Goal: Transaction & Acquisition: Obtain resource

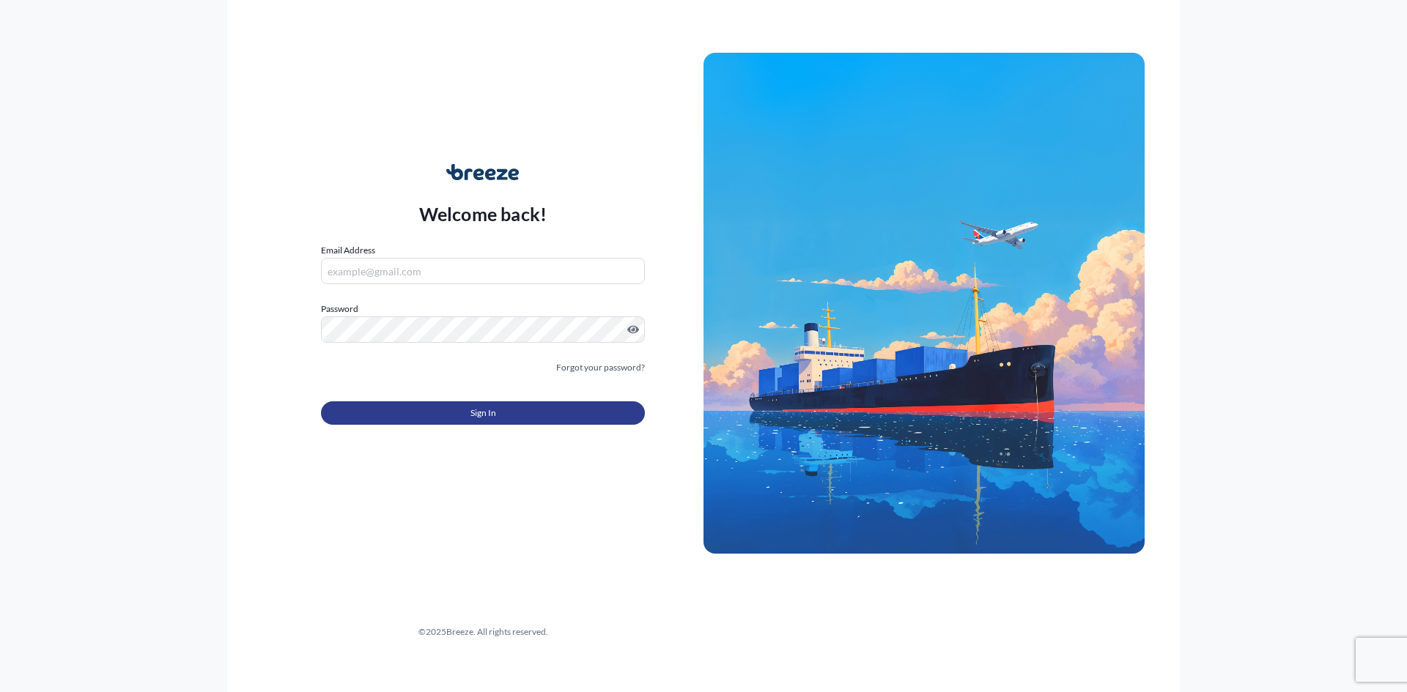
type input "[PERSON_NAME][EMAIL_ADDRESS][DOMAIN_NAME]"
click at [457, 404] on button "Sign In" at bounding box center [483, 413] width 324 height 23
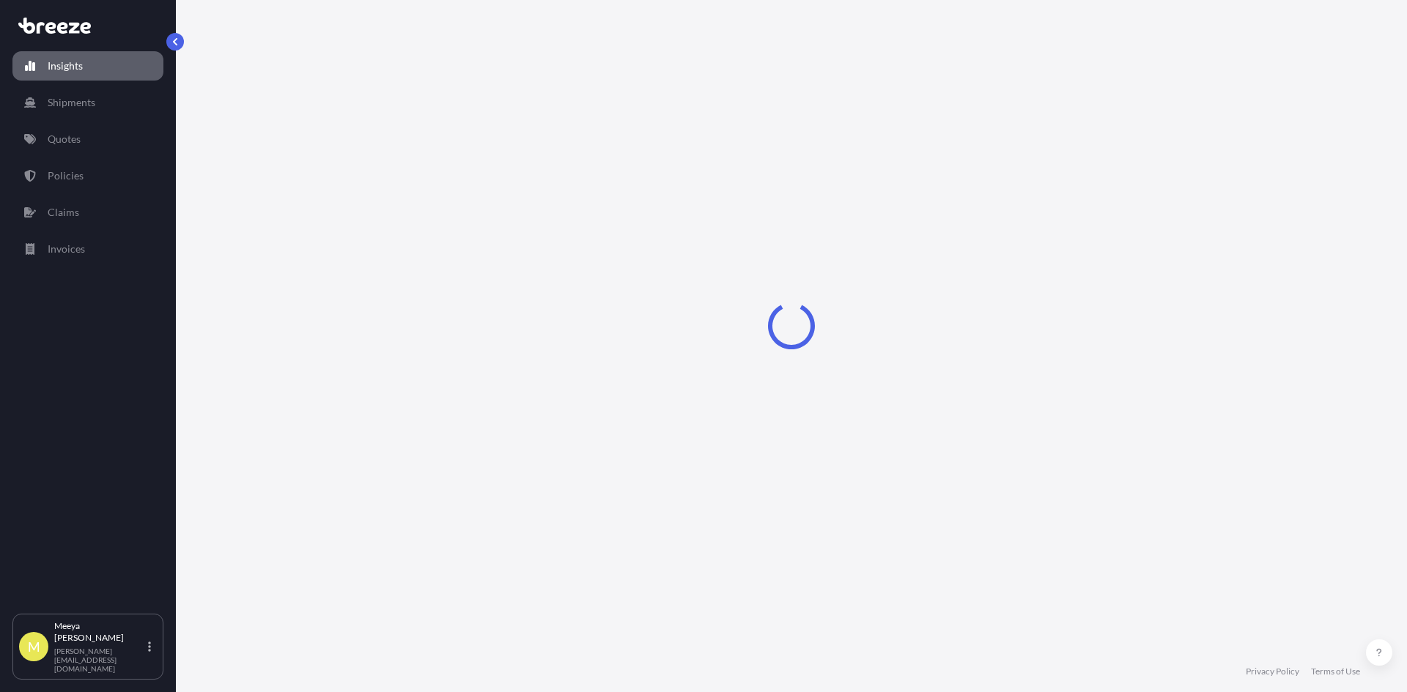
select select "2025"
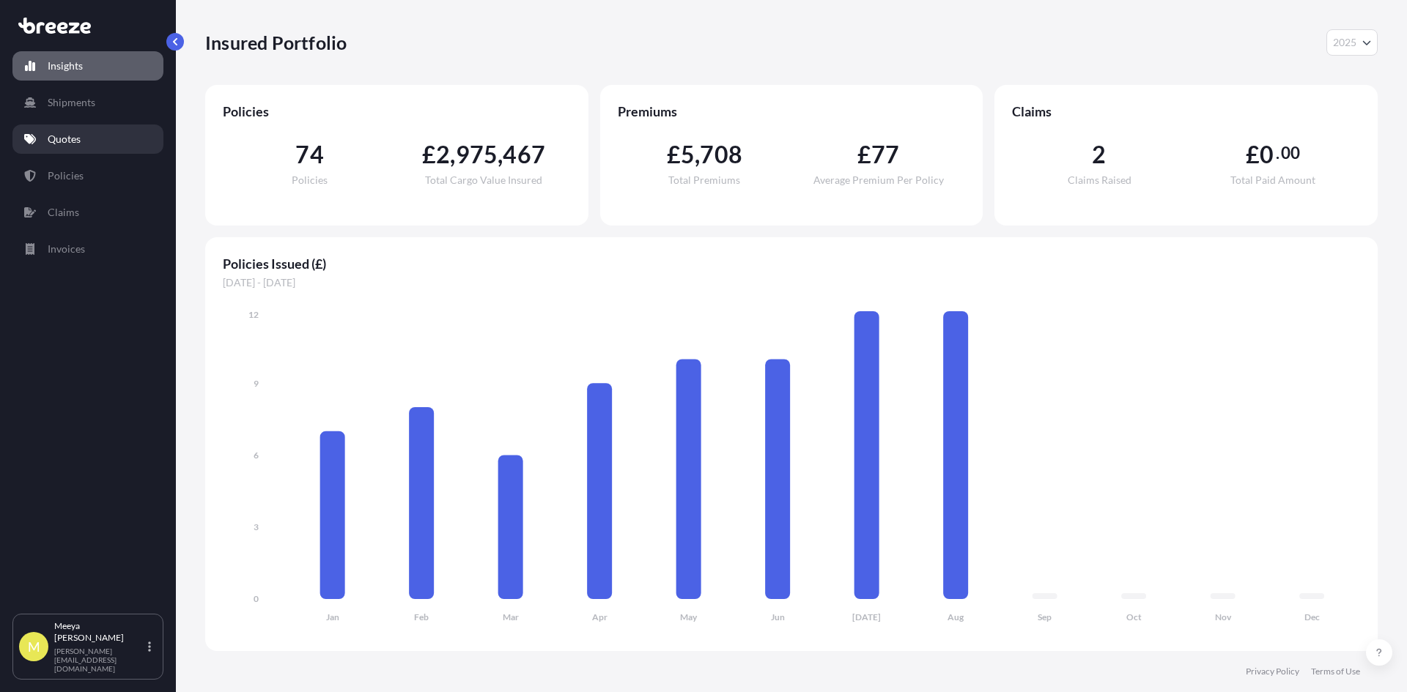
click at [103, 147] on link "Quotes" at bounding box center [87, 139] width 151 height 29
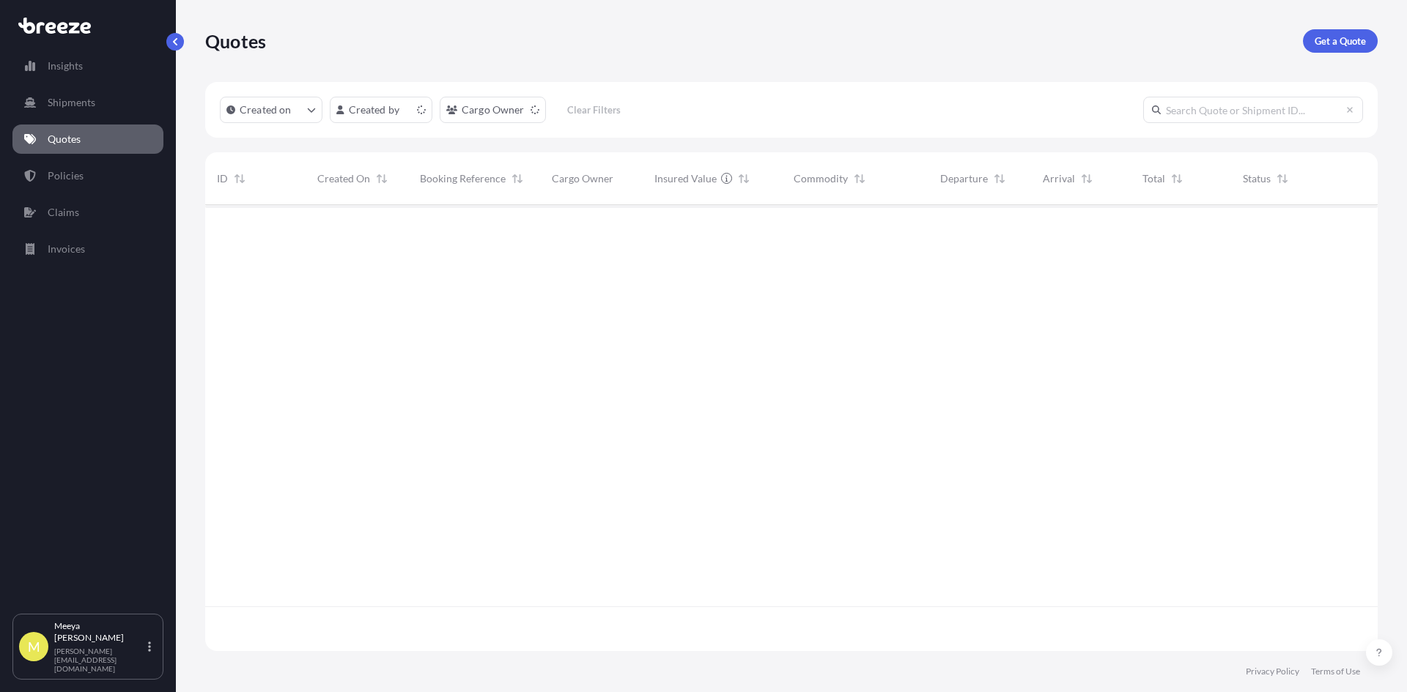
scroll to position [443, 1161]
click at [1366, 44] on link "Get a Quote" at bounding box center [1340, 40] width 75 height 23
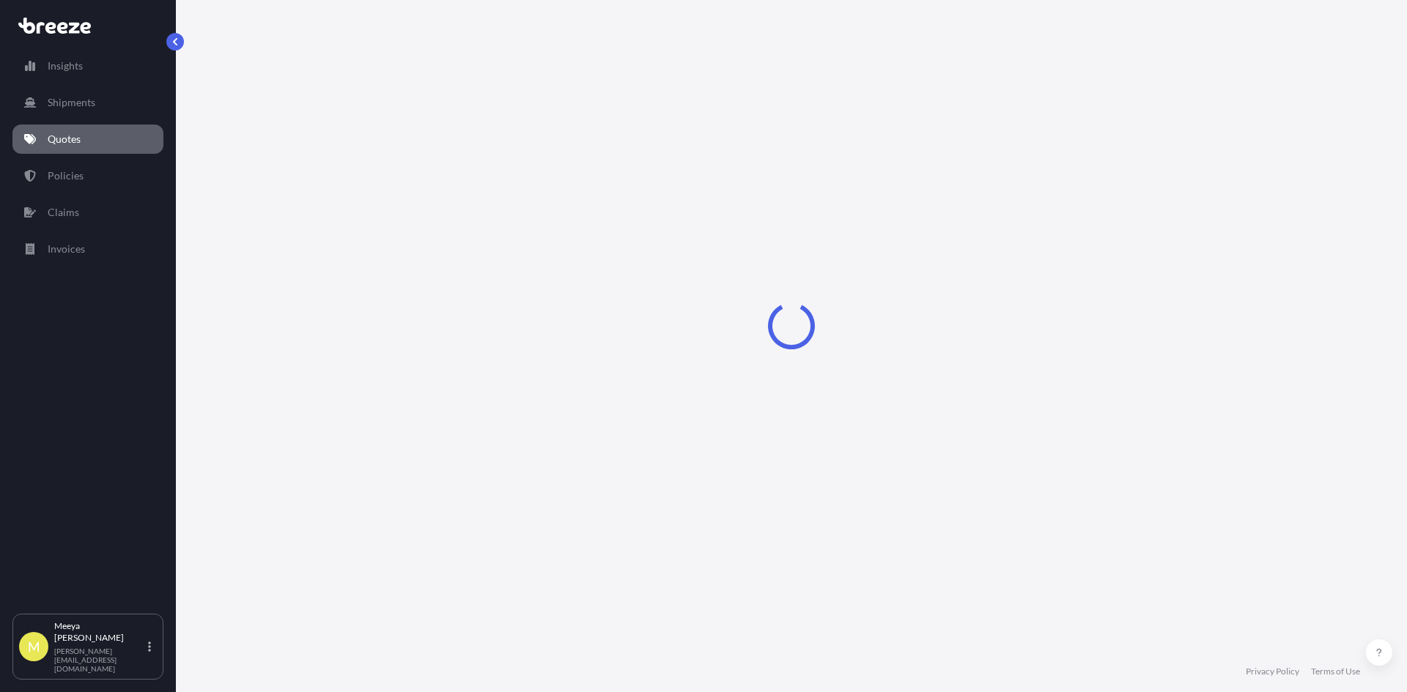
select select "Road"
select select "Sea"
select select "1"
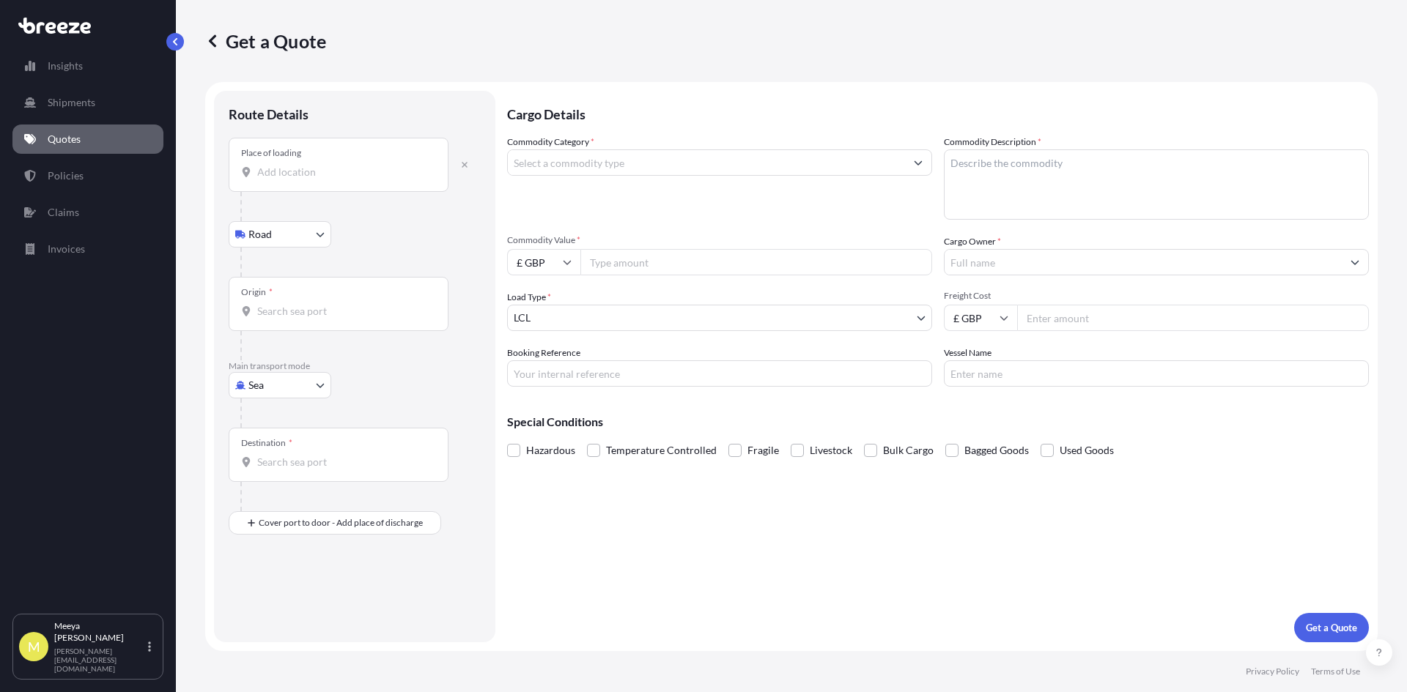
click at [342, 172] on input "Place of loading" at bounding box center [343, 172] width 173 height 15
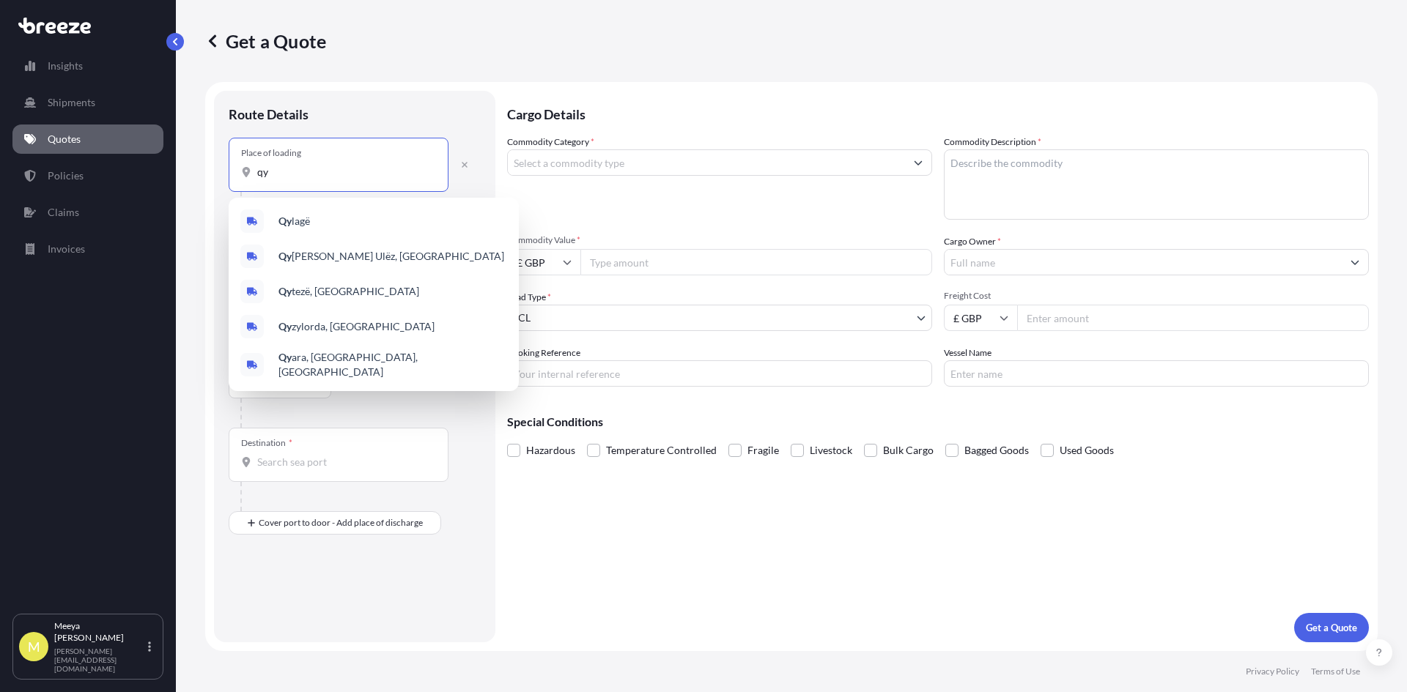
type input "q"
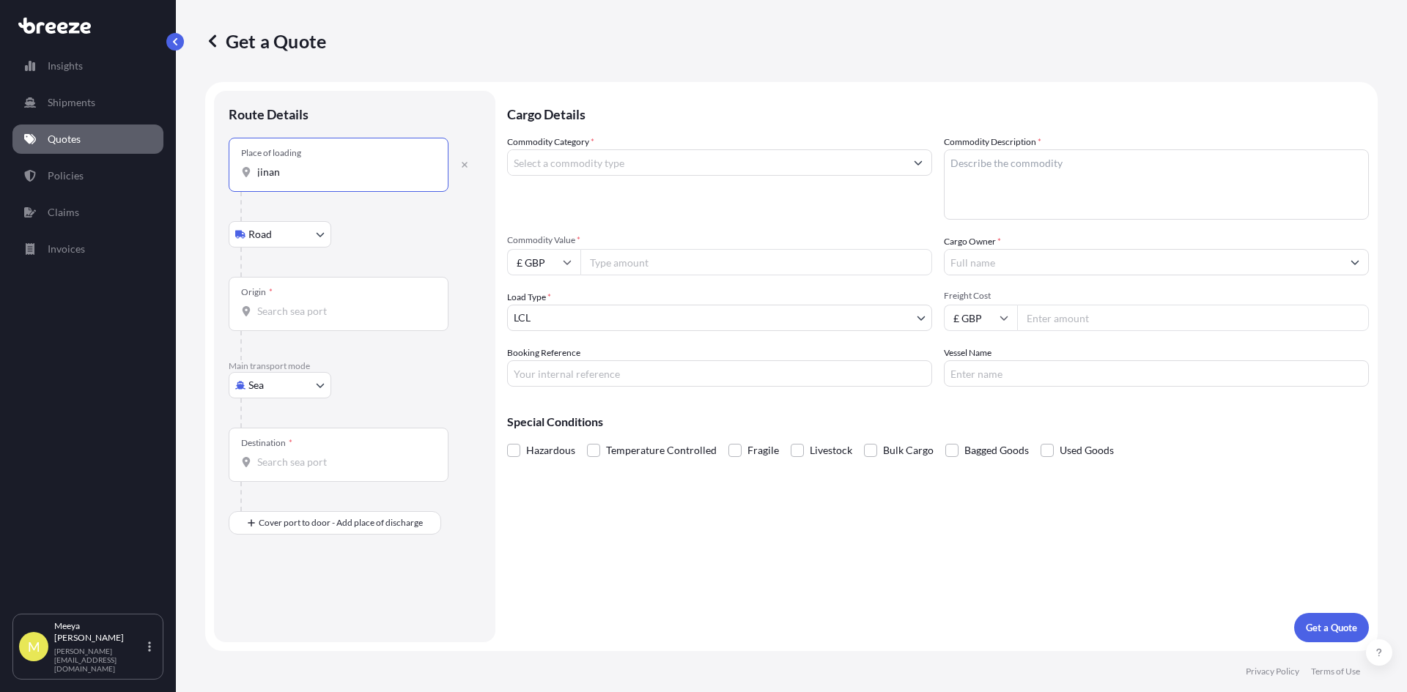
click at [343, 173] on input "jinan" at bounding box center [343, 172] width 173 height 15
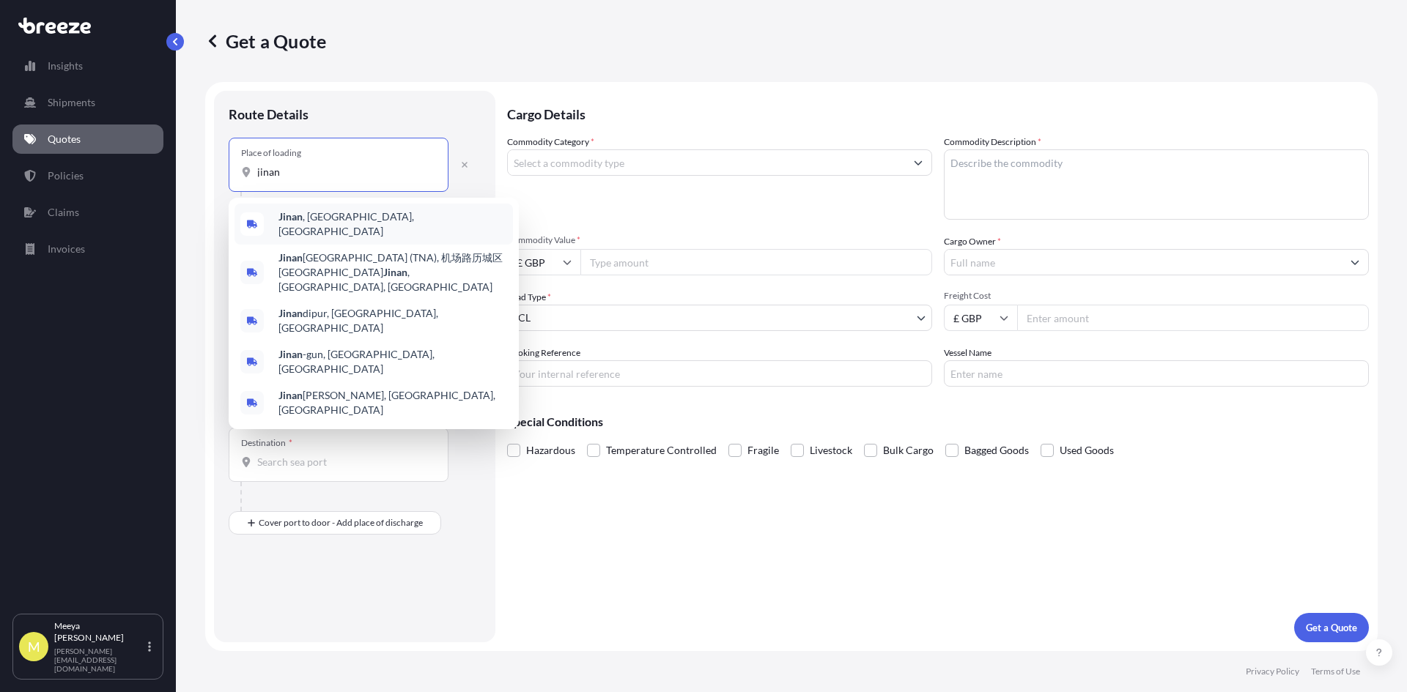
click at [344, 219] on span "[GEOGRAPHIC_DATA] , [GEOGRAPHIC_DATA], [GEOGRAPHIC_DATA]" at bounding box center [392, 224] width 229 height 29
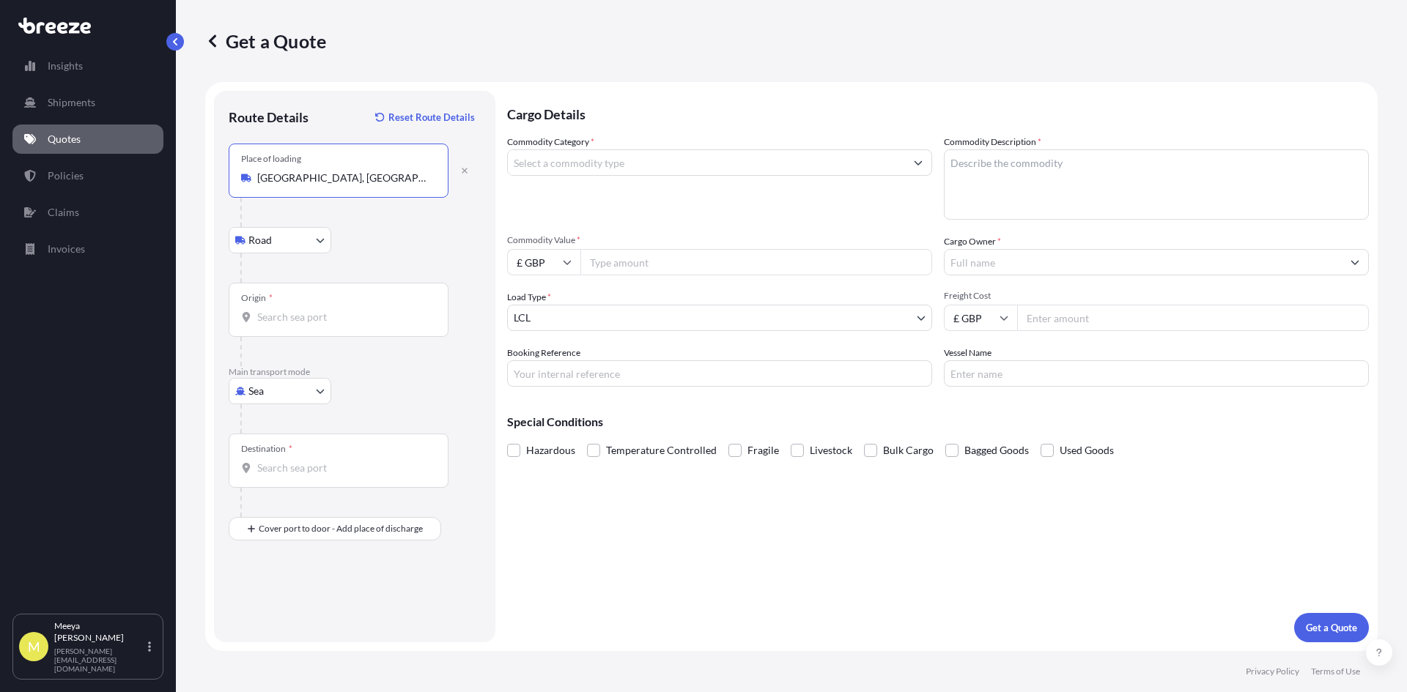
type input "[GEOGRAPHIC_DATA], [GEOGRAPHIC_DATA], [GEOGRAPHIC_DATA]"
click at [299, 303] on div "Origin *" at bounding box center [339, 310] width 220 height 54
click at [299, 310] on input "Origin *" at bounding box center [343, 317] width 173 height 15
type input "q"
type input "CNQIN - [GEOGRAPHIC_DATA], [GEOGRAPHIC_DATA]"
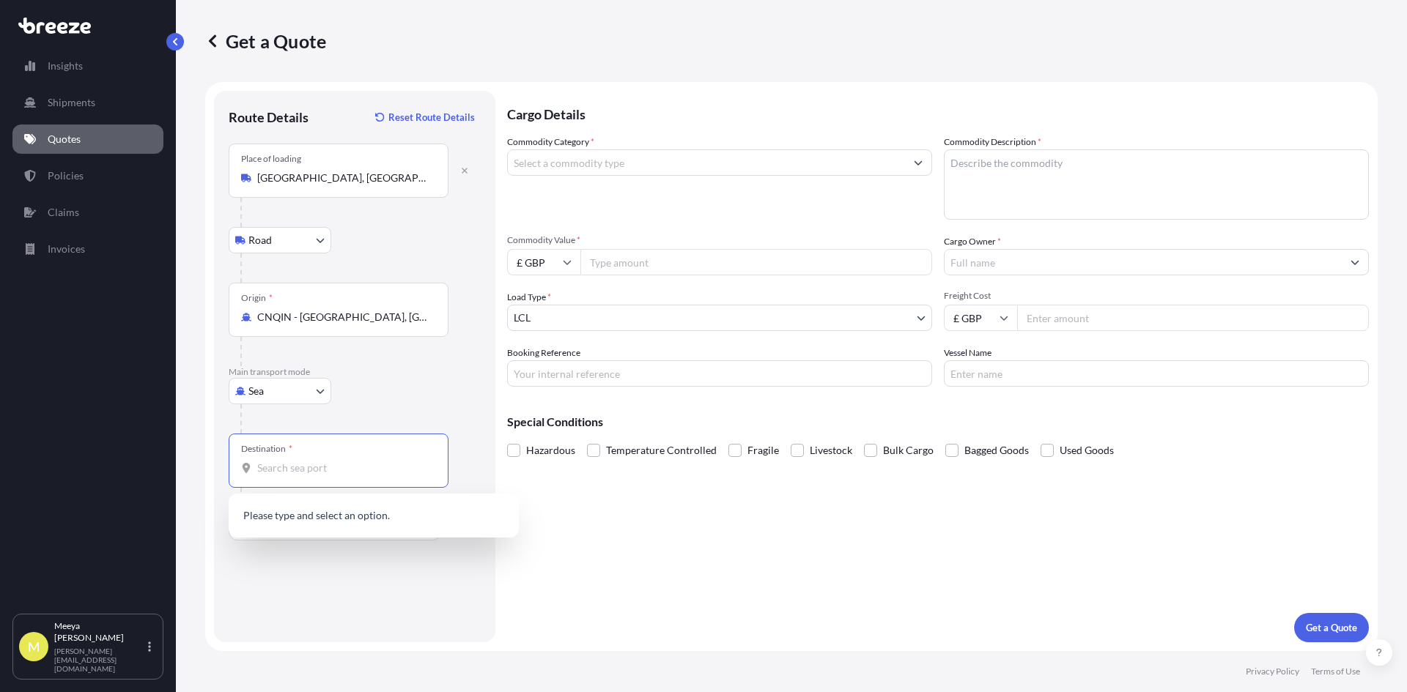
click at [282, 467] on input "Destination *" at bounding box center [343, 468] width 173 height 15
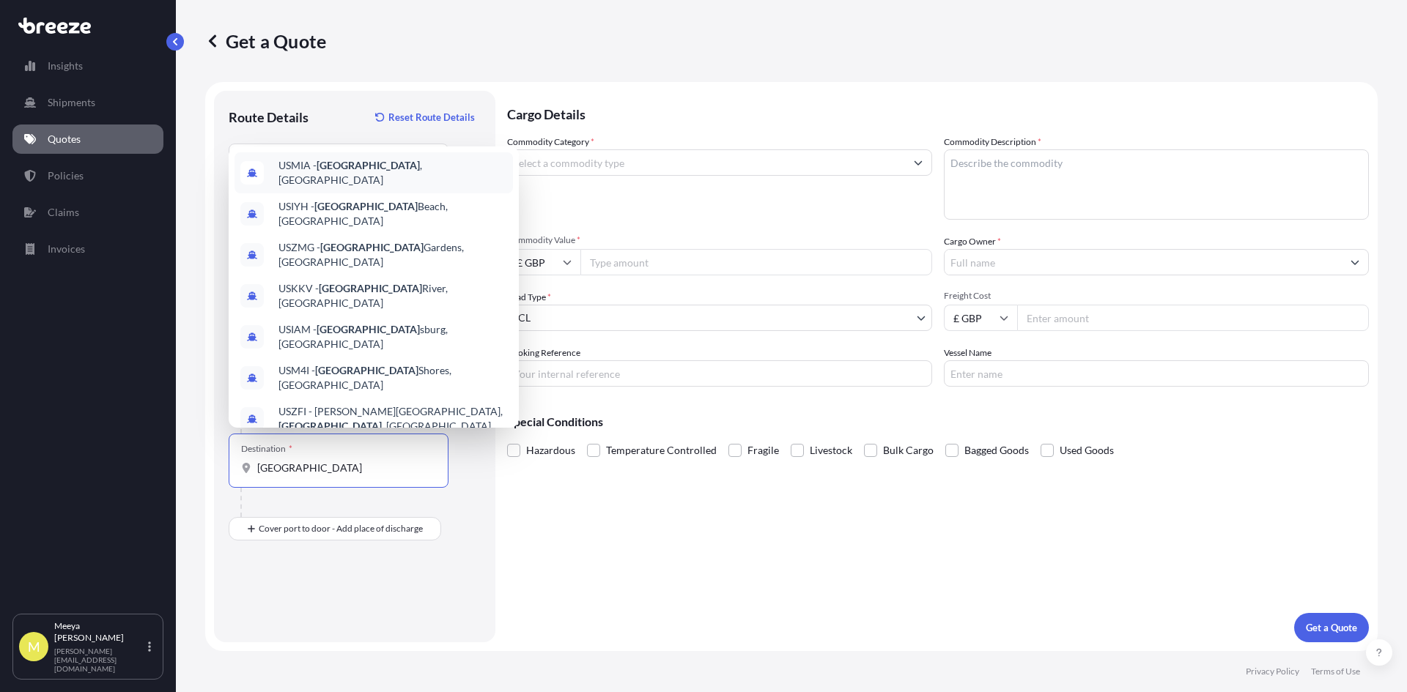
click at [396, 169] on span "USMIA - [GEOGRAPHIC_DATA] , [GEOGRAPHIC_DATA]" at bounding box center [392, 172] width 229 height 29
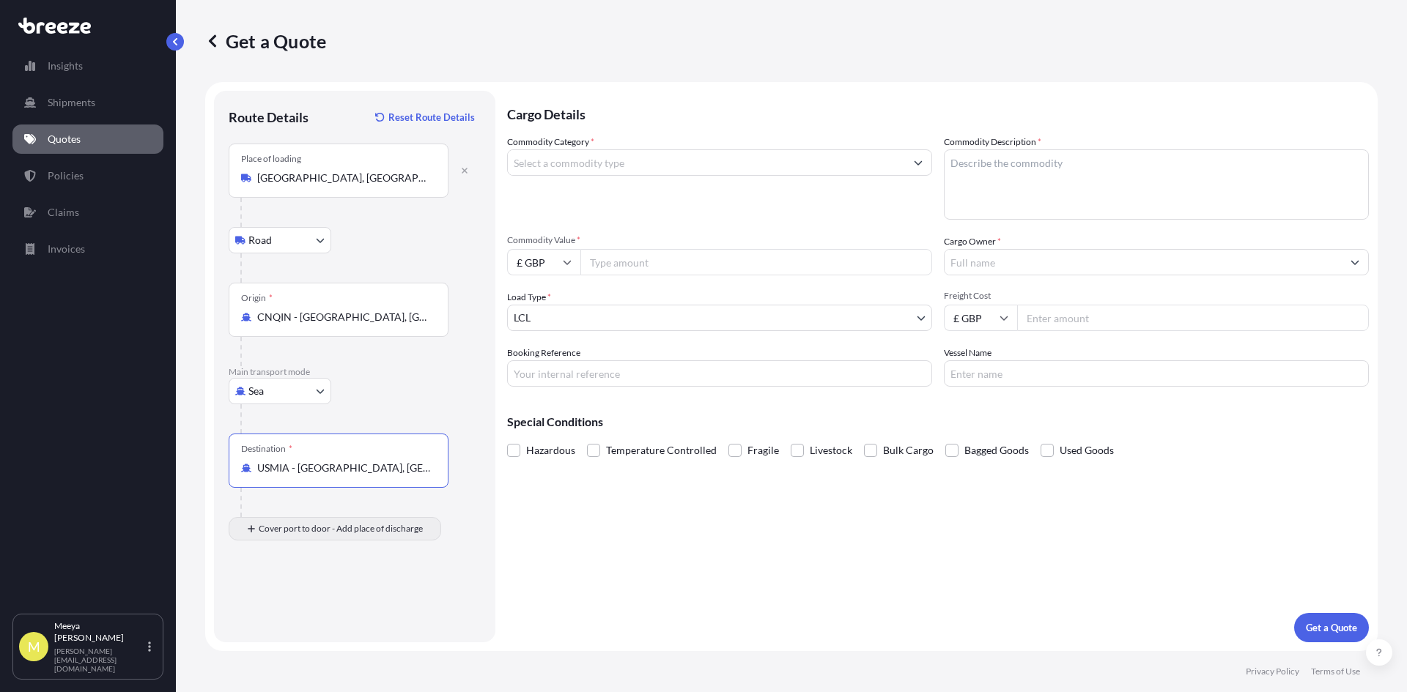
type input "USMIA - [GEOGRAPHIC_DATA], [GEOGRAPHIC_DATA]"
click at [284, 613] on input "Place of Discharge" at bounding box center [343, 607] width 173 height 15
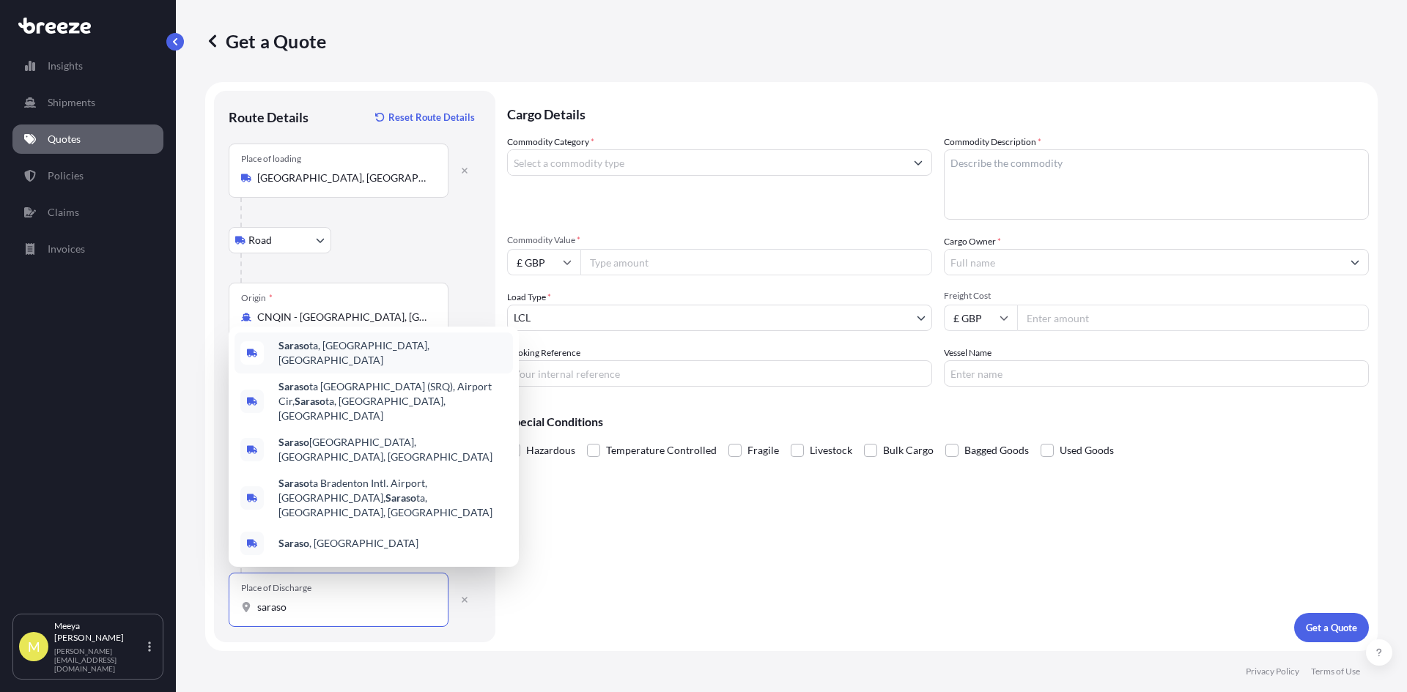
click at [359, 374] on div "Saraso ta, [GEOGRAPHIC_DATA], [GEOGRAPHIC_DATA]" at bounding box center [373, 353] width 278 height 41
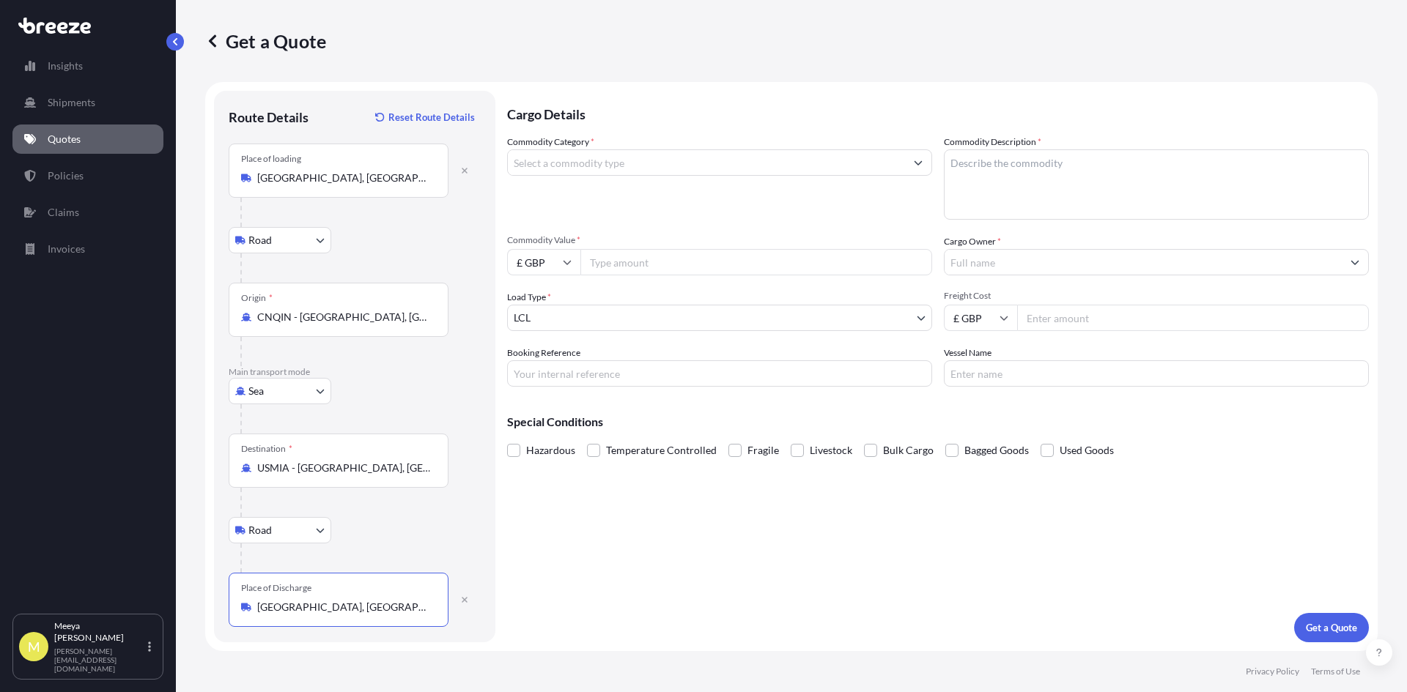
type input "[GEOGRAPHIC_DATA], [GEOGRAPHIC_DATA], [GEOGRAPHIC_DATA]"
click at [615, 163] on input "Commodity Category *" at bounding box center [706, 162] width 397 height 26
type input "Chemical Products N.E.C.; Hydraulic Brake Fluids, Reagents"
click at [639, 265] on input "Commodity Value *" at bounding box center [756, 262] width 352 height 26
click at [565, 263] on icon at bounding box center [568, 263] width 8 height 4
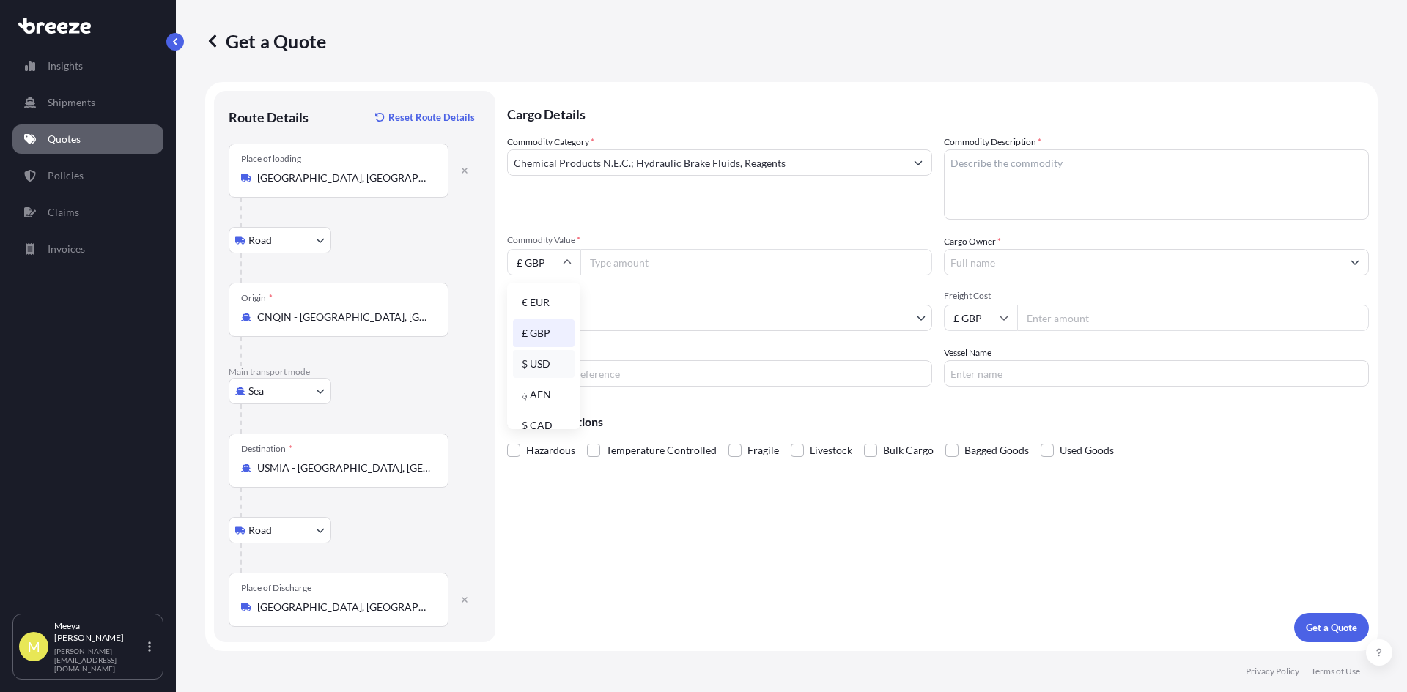
click at [545, 366] on div "$ USD" at bounding box center [544, 364] width 62 height 28
type input "$ USD"
click at [646, 261] on input "Commodity Value *" at bounding box center [756, 262] width 352 height 26
click at [698, 275] on div "Commodity Category * Chemical Products N.E.C.; Hydraulic Brake Fluids, Reagents…" at bounding box center [938, 261] width 862 height 252
click at [734, 267] on input "Commodity Value *" at bounding box center [756, 262] width 352 height 26
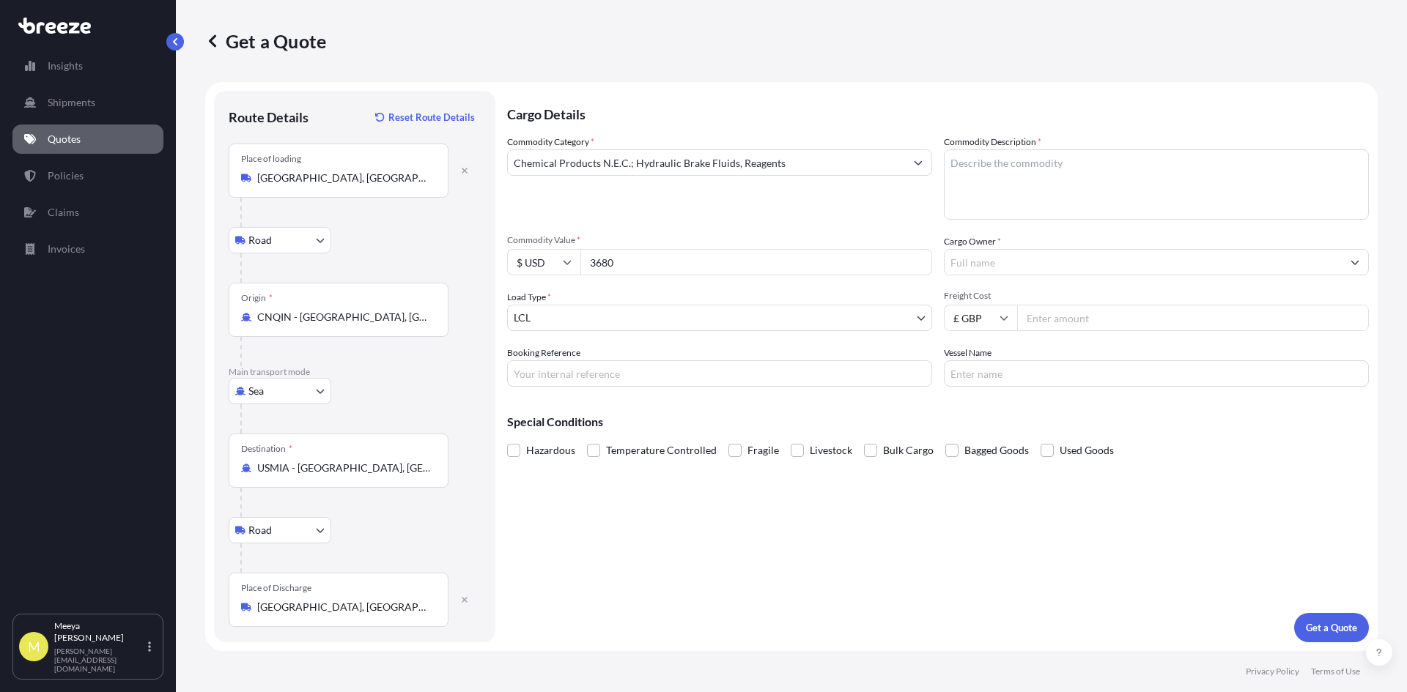
type input "3680"
click at [609, 373] on input "Booking Reference" at bounding box center [719, 374] width 425 height 26
click at [571, 377] on input "Booking Reference" at bounding box center [719, 374] width 425 height 26
type input "SQ"
click at [987, 164] on textarea "Commodity Description *" at bounding box center [1156, 184] width 425 height 70
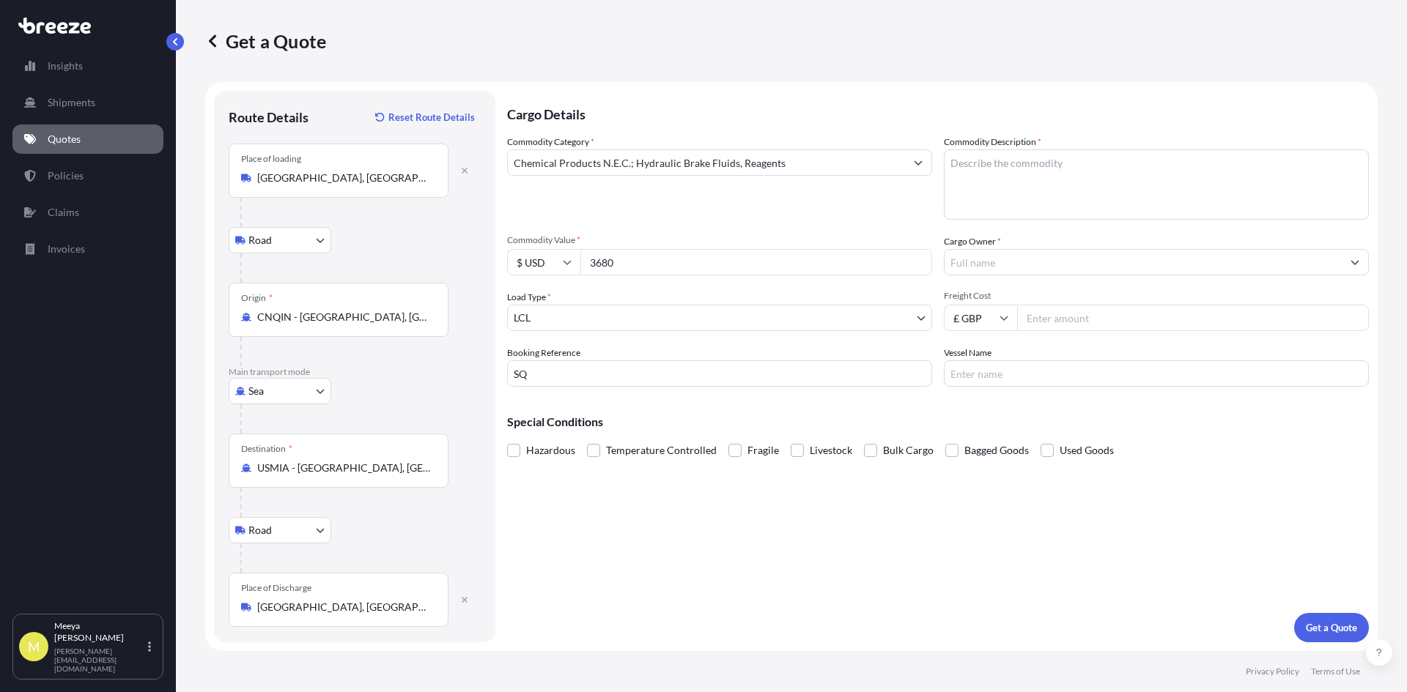
click at [953, 176] on textarea "Commodity Description *" at bounding box center [1156, 184] width 425 height 70
paste textarea "Lancing Device"
type textarea "Lancing Device"
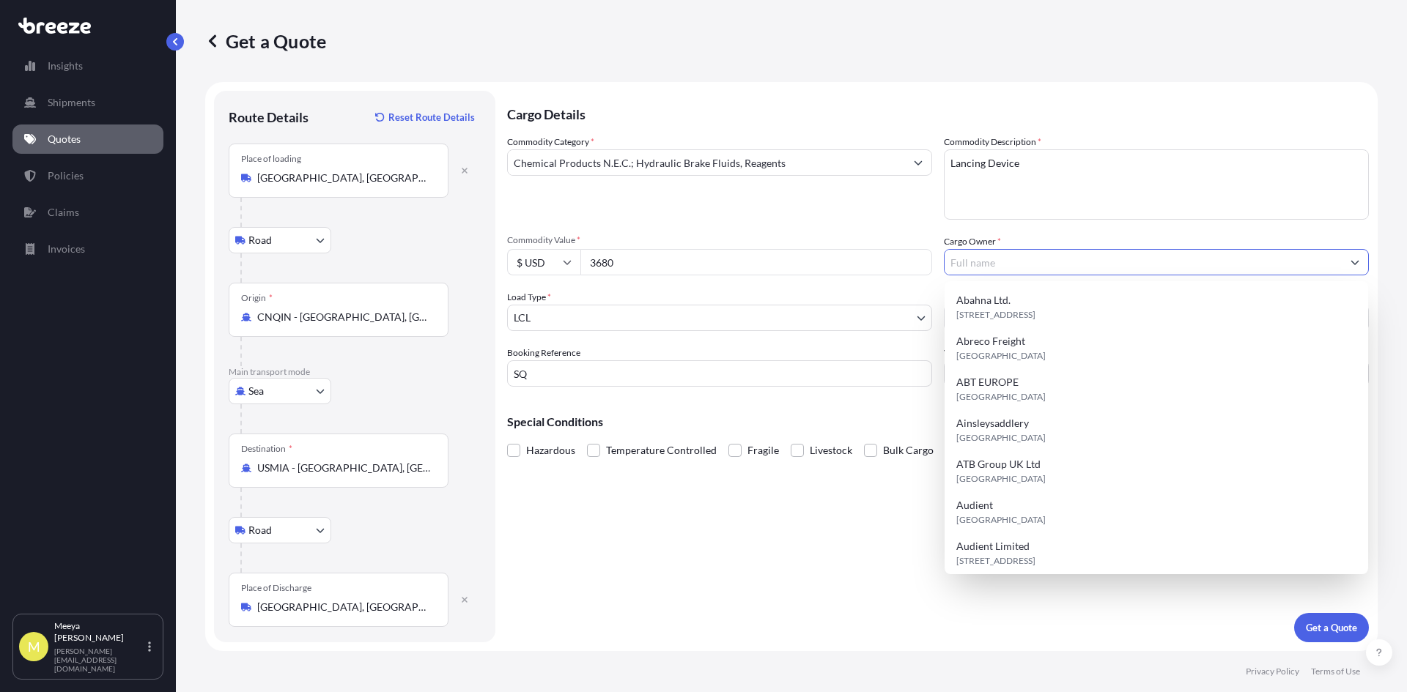
click at [1005, 263] on input "Cargo Owner *" at bounding box center [1143, 262] width 397 height 26
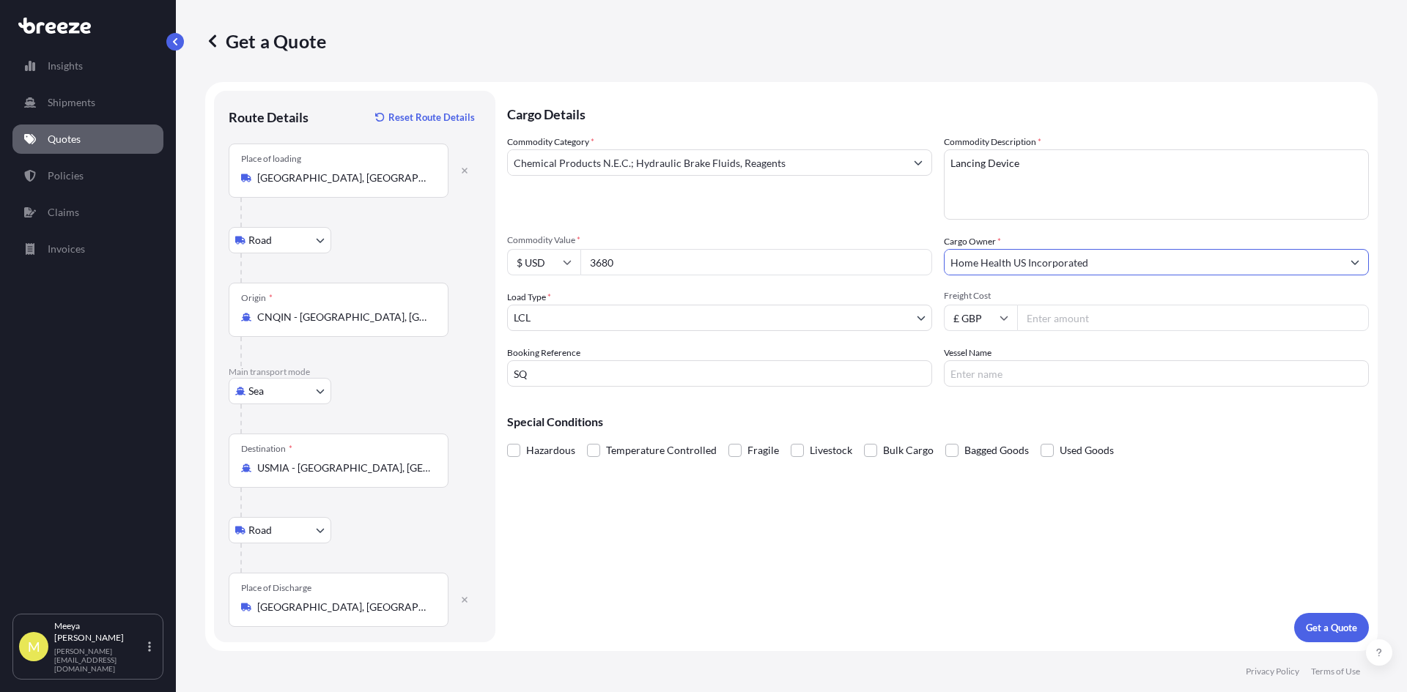
type input "Home Health US Incorporated"
click at [1093, 308] on input "Freight Cost" at bounding box center [1193, 318] width 352 height 26
click at [1061, 319] on input "Freight Cost" at bounding box center [1193, 318] width 352 height 26
click at [1007, 312] on input "£ GBP" at bounding box center [980, 318] width 73 height 26
click at [986, 418] on div "$ USD" at bounding box center [981, 420] width 62 height 28
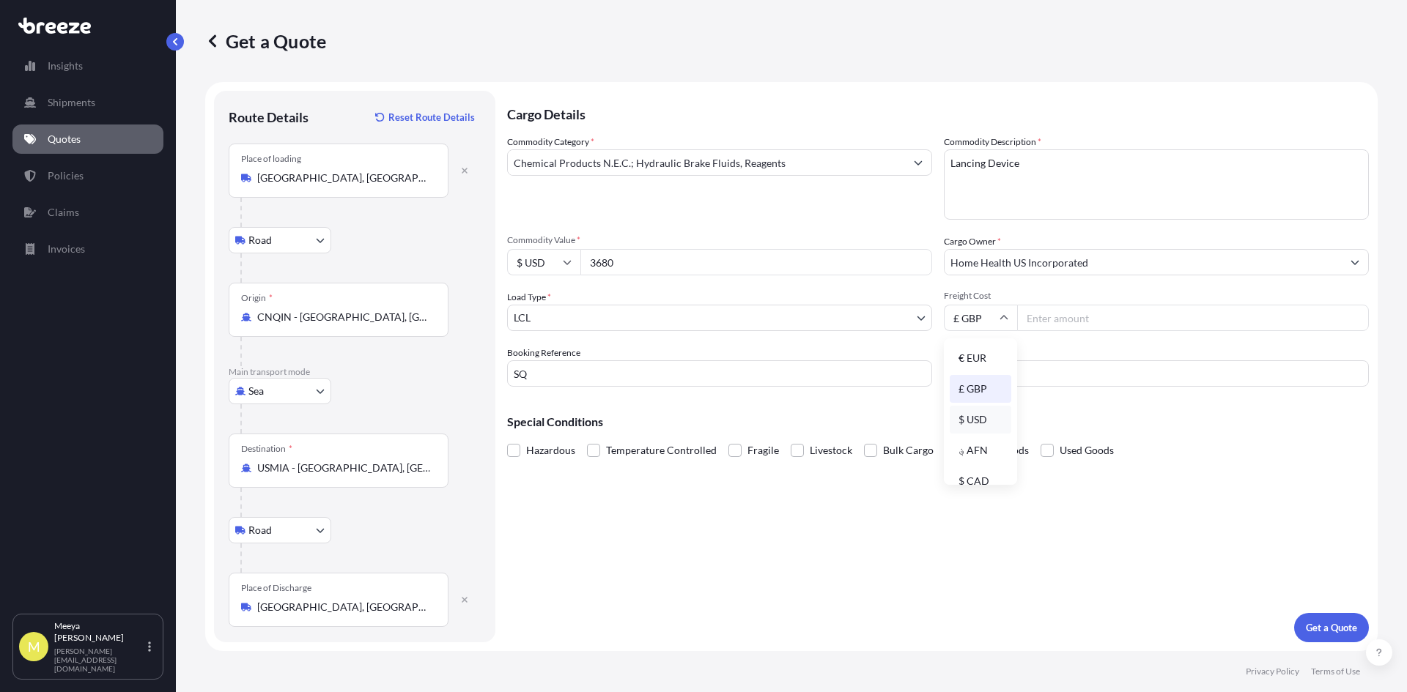
type input "$ USD"
click at [1082, 317] on input "Freight Cost" at bounding box center [1193, 318] width 352 height 26
type input "1270"
click at [1340, 622] on p "Get a Quote" at bounding box center [1331, 628] width 51 height 15
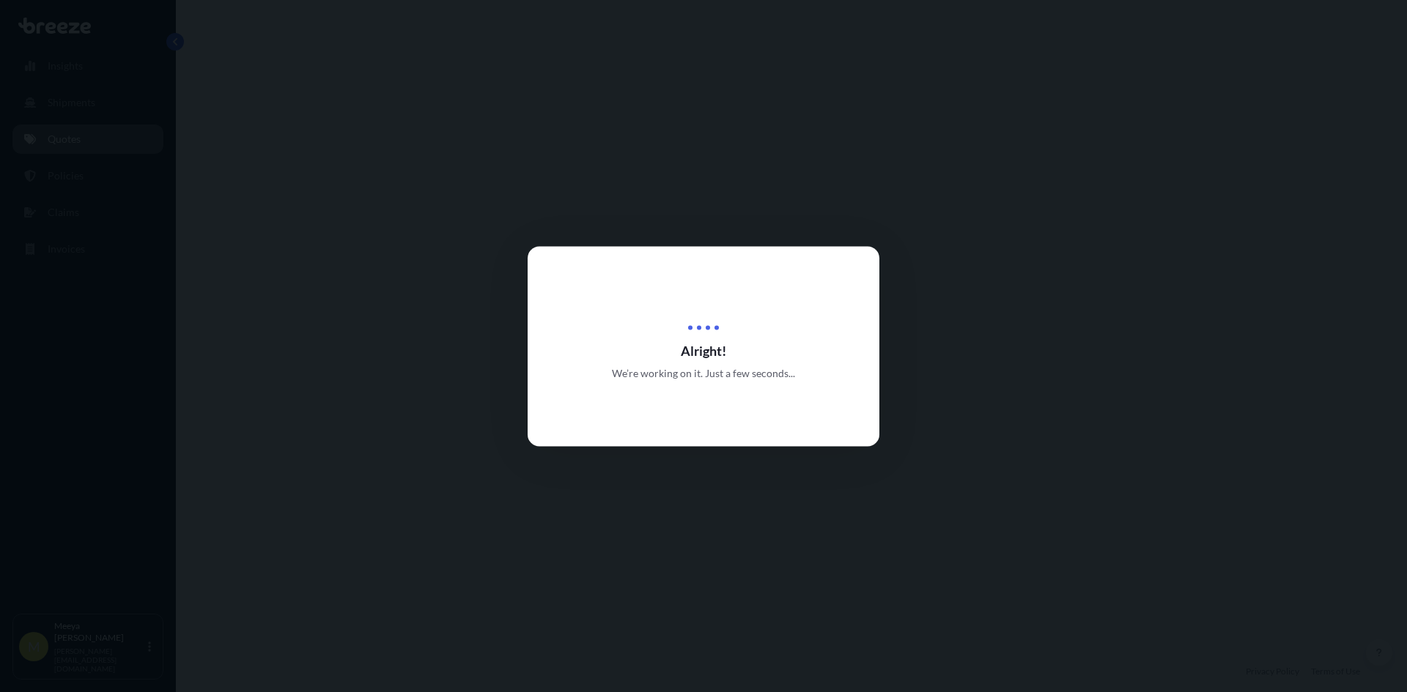
select select "Road"
select select "Sea"
select select "Road"
select select "1"
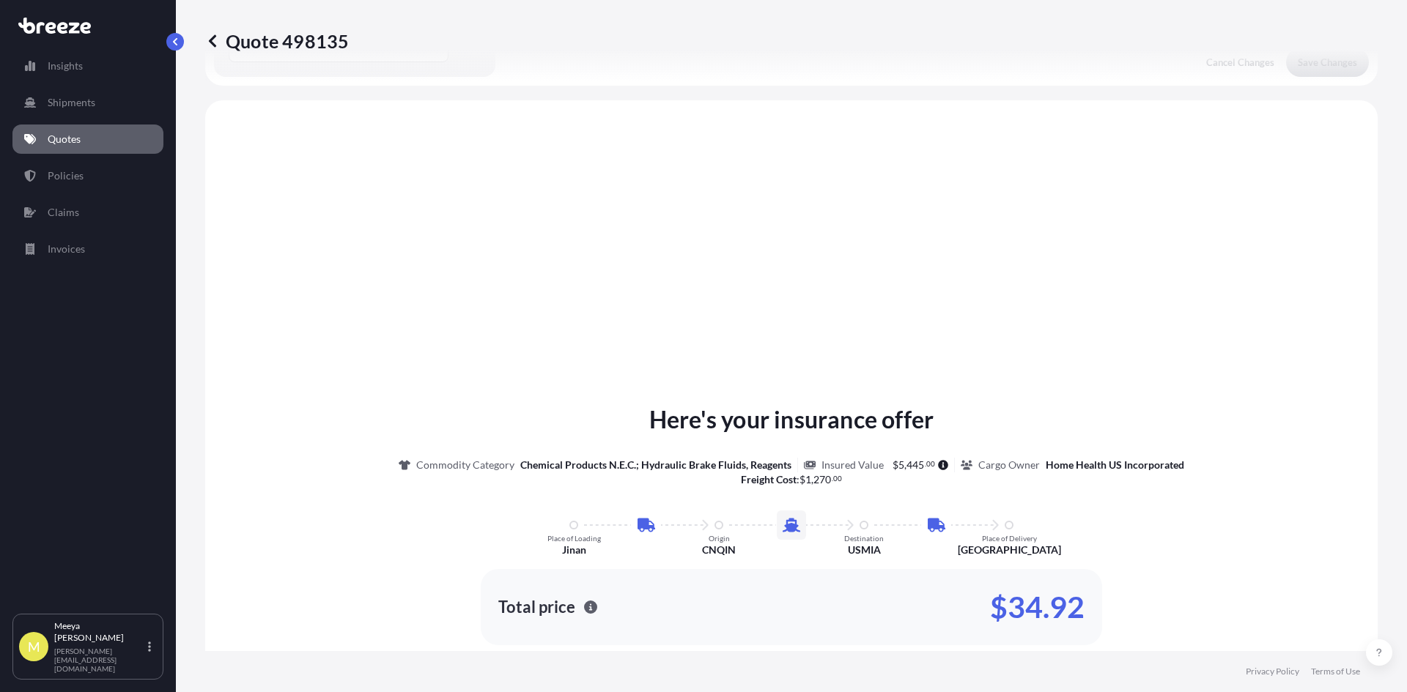
scroll to position [586, 0]
